Goal: Communication & Community: Answer question/provide support

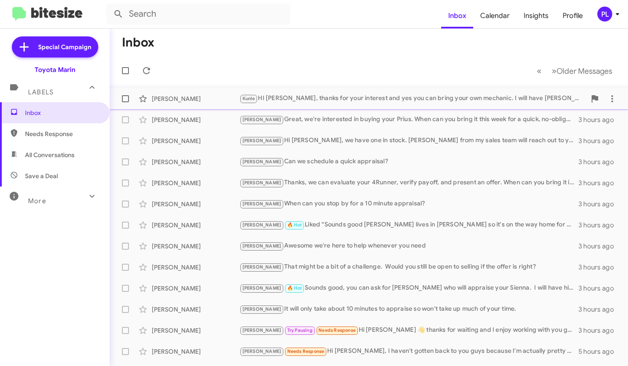
click at [361, 97] on div "Kunle HI Bohdan, thanks for your interest and yes you can bring your own mechan…" at bounding box center [412, 98] width 347 height 10
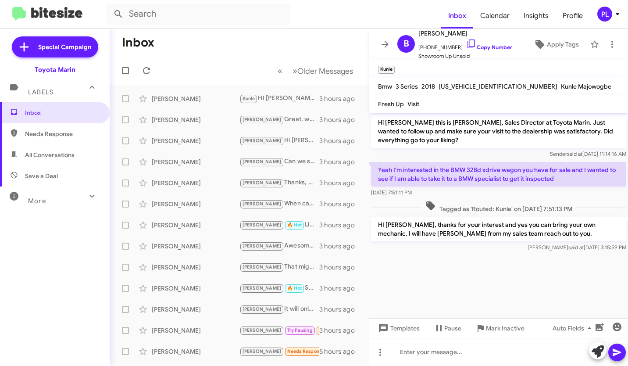
click at [265, 41] on mat-toolbar-row "Inbox" at bounding box center [239, 43] width 259 height 28
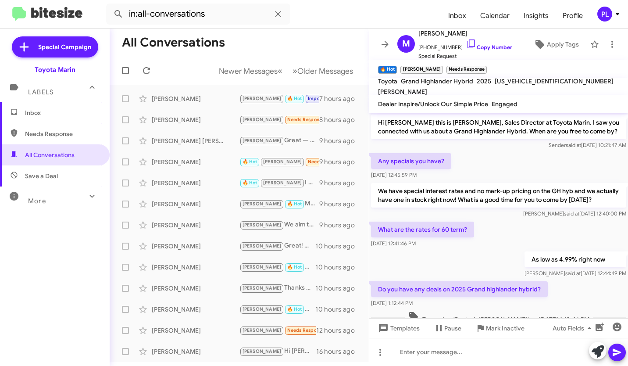
scroll to position [275, 0]
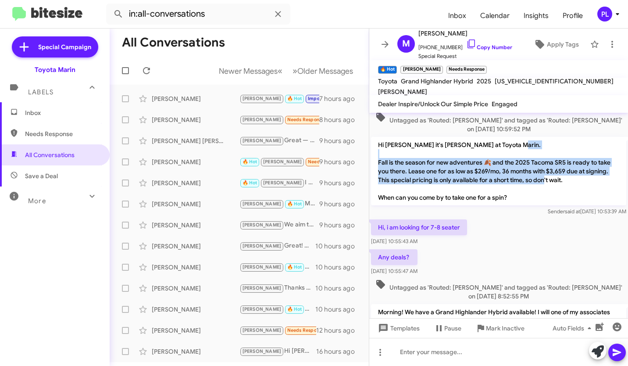
drag, startPoint x: 380, startPoint y: 179, endPoint x: 568, endPoint y: 196, distance: 188.4
click at [568, 196] on p "Hi [PERSON_NAME] it's [PERSON_NAME] at Toyota Marin. Fall is the season for new…" at bounding box center [498, 171] width 255 height 68
copy p "all is the season for new adventures 🍂 and the 2025 Tacoma SR5 is ready to take…"
